Goal: Browse casually

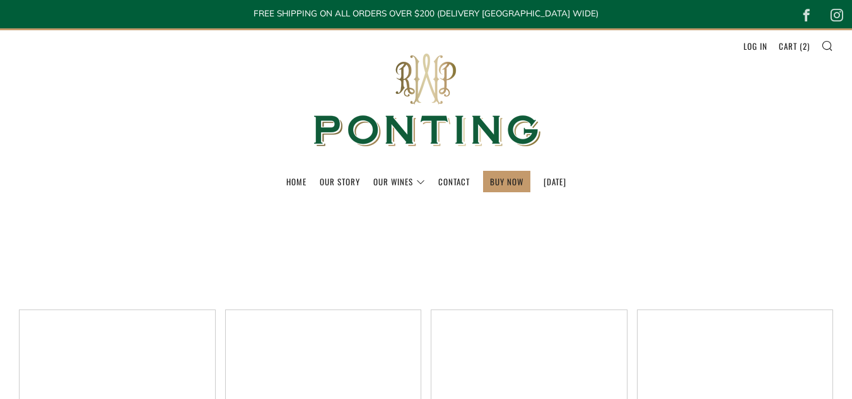
click at [421, 76] on img at bounding box center [426, 100] width 252 height 141
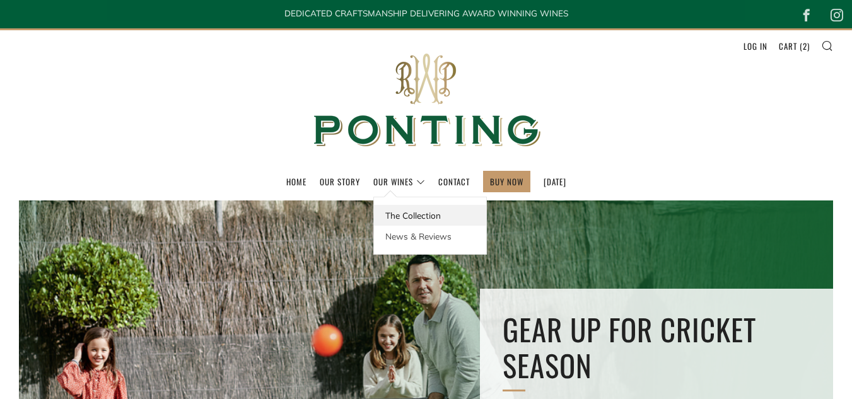
click at [377, 216] on link "The Collection" at bounding box center [430, 215] width 112 height 21
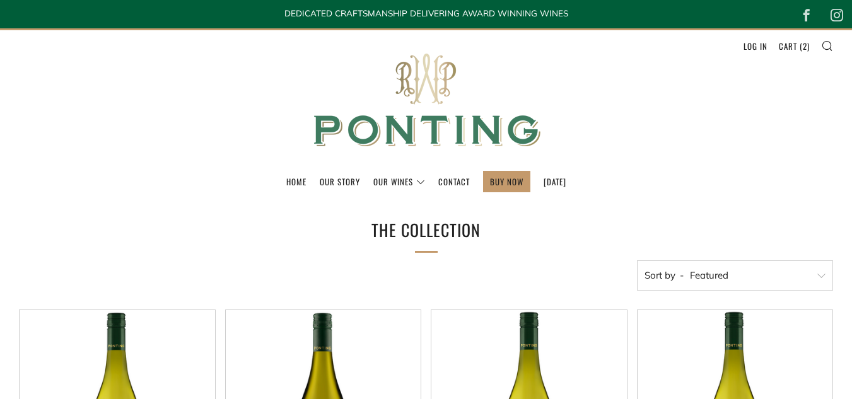
click at [428, 132] on img at bounding box center [426, 100] width 252 height 141
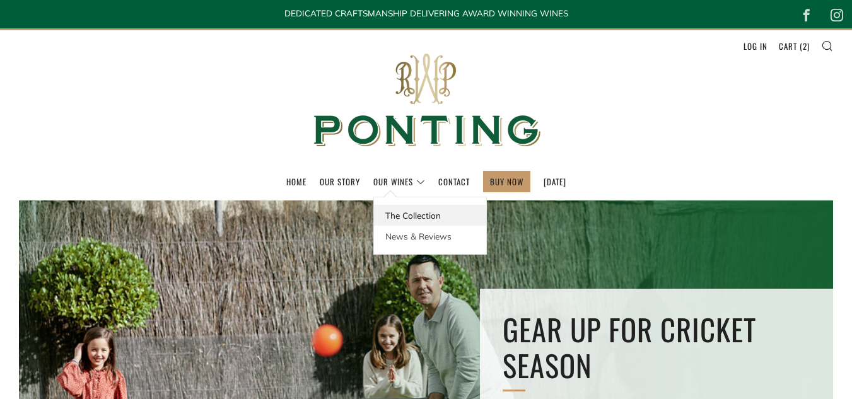
click at [384, 213] on link "The Collection" at bounding box center [430, 215] width 112 height 21
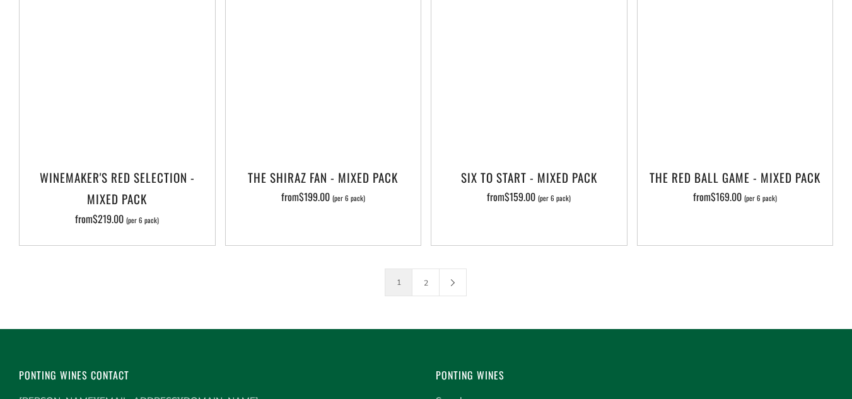
scroll to position [1954, 0]
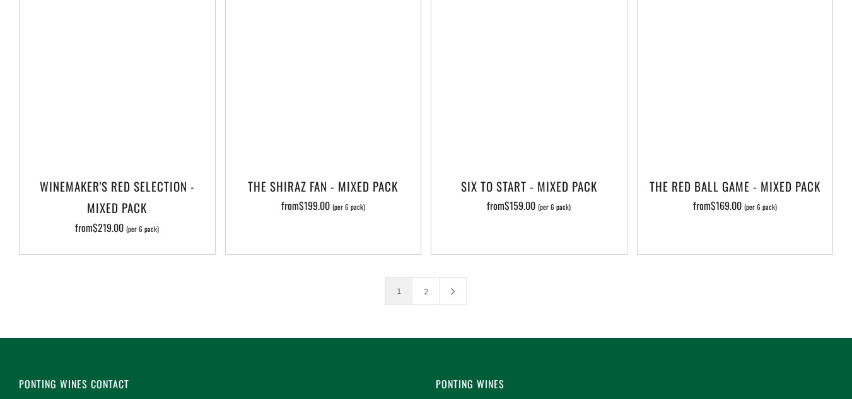
drag, startPoint x: 857, startPoint y: 35, endPoint x: 852, endPoint y: 327, distance: 291.9
click at [424, 278] on link "2" at bounding box center [425, 291] width 26 height 26
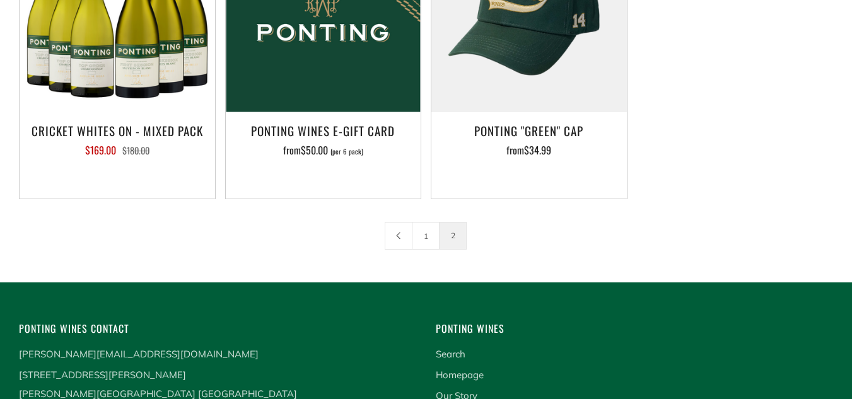
scroll to position [396, 0]
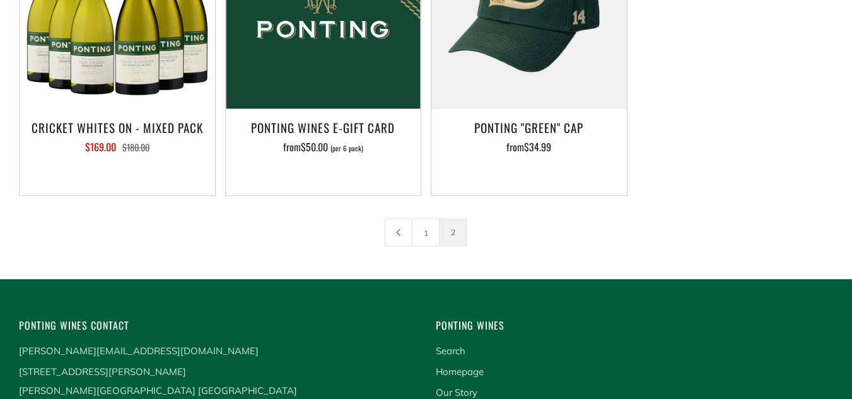
click at [450, 235] on span "2" at bounding box center [453, 233] width 28 height 28
click at [425, 230] on link "1" at bounding box center [425, 232] width 26 height 26
